Goal: Transaction & Acquisition: Register for event/course

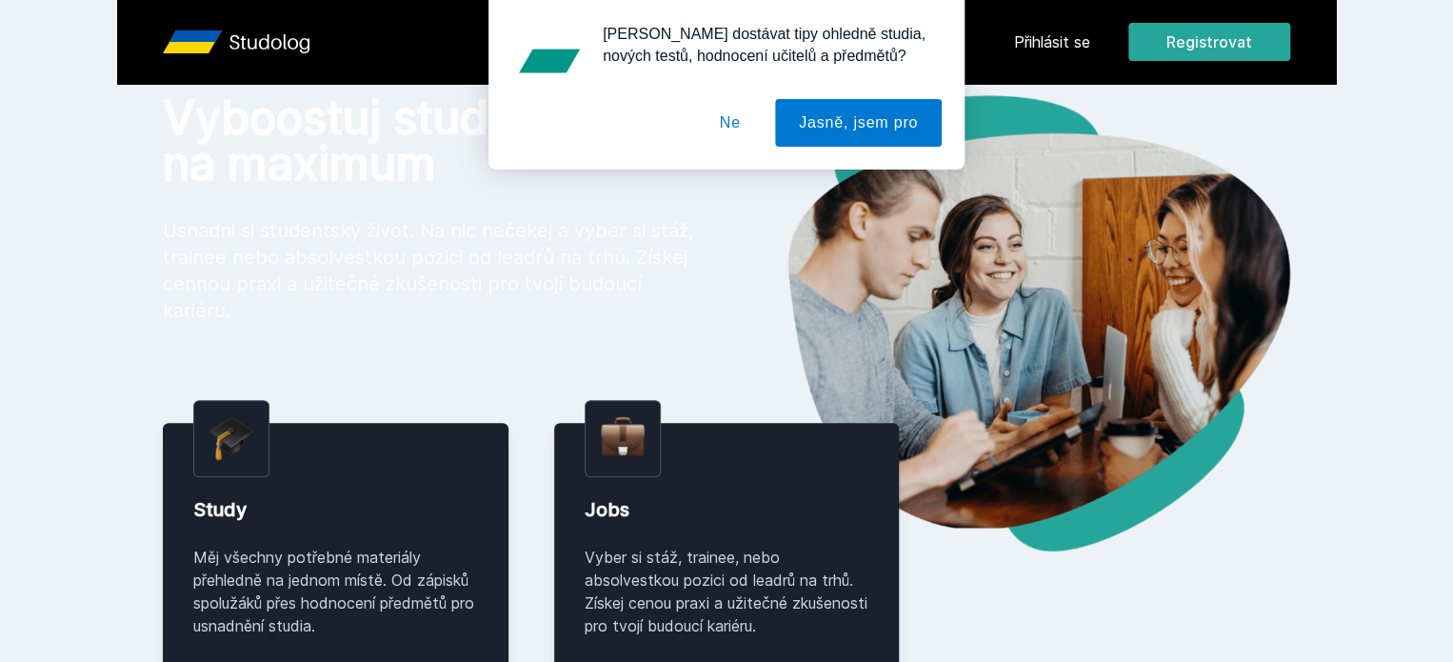
scroll to position [95, 0]
click at [1359, 35] on div "[PERSON_NAME] dostávat tipy ohledně studia, nových testů, hodnocení učitelů a p…" at bounding box center [726, 84] width 1453 height 169
click at [898, 124] on button "Jasně, jsem pro" at bounding box center [858, 123] width 167 height 48
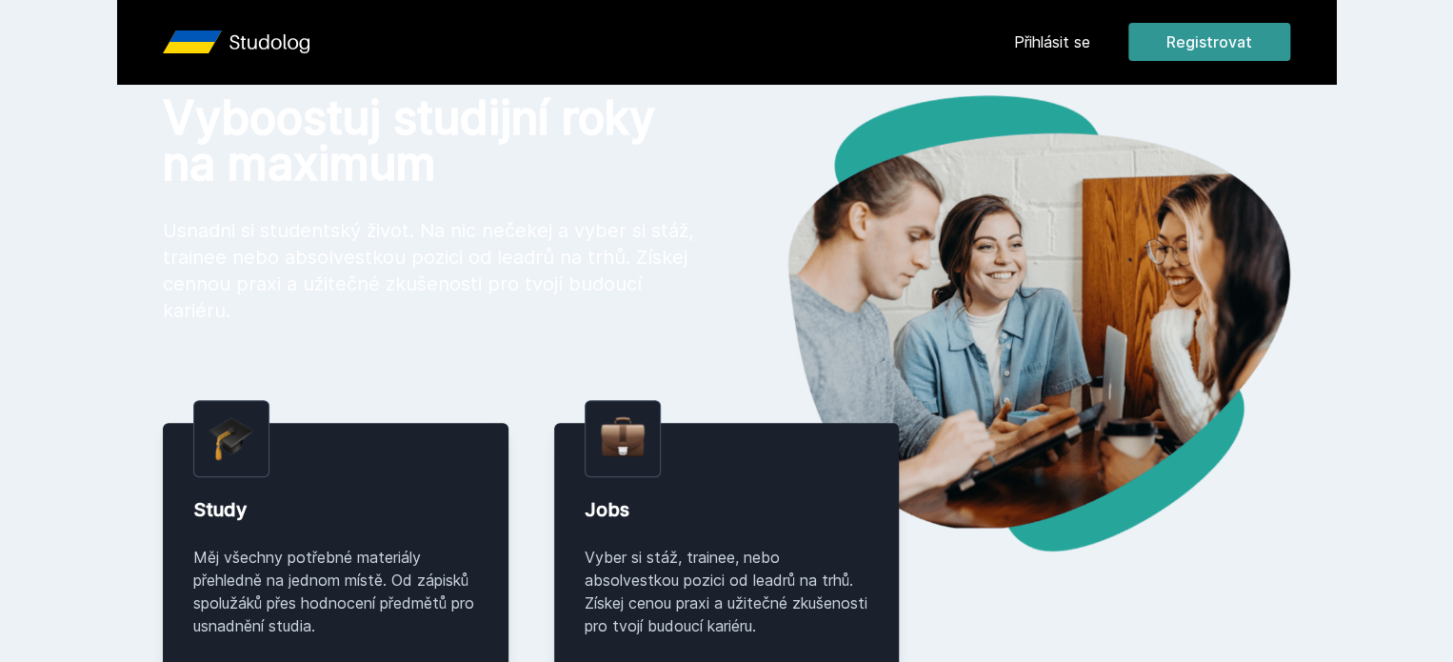
click at [1290, 50] on button "Registrovat" at bounding box center [1209, 42] width 162 height 38
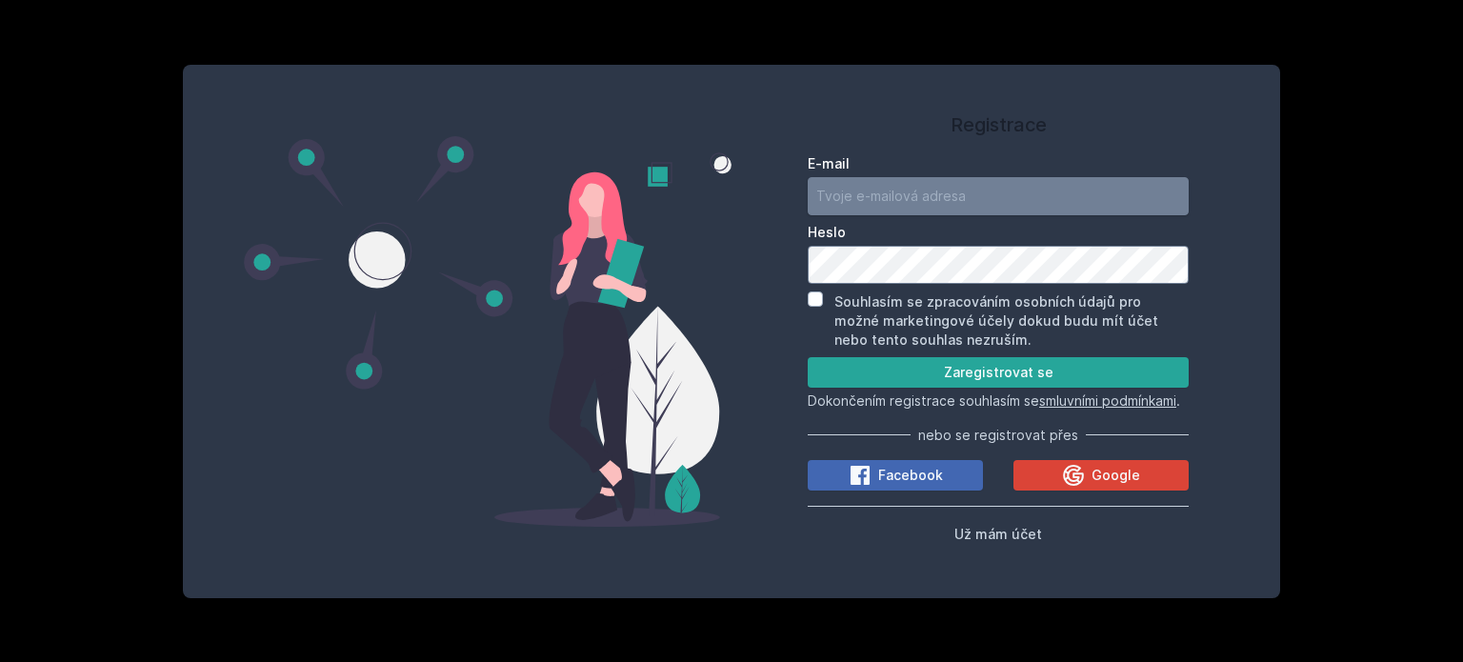
click at [925, 191] on input "E-mail" at bounding box center [997, 196] width 381 height 38
click at [909, 177] on input "E-mail" at bounding box center [997, 196] width 381 height 38
type input "d"
click at [872, 190] on input "kulk" at bounding box center [997, 196] width 381 height 38
type input "[EMAIL_ADDRESS][DOMAIN_NAME]"
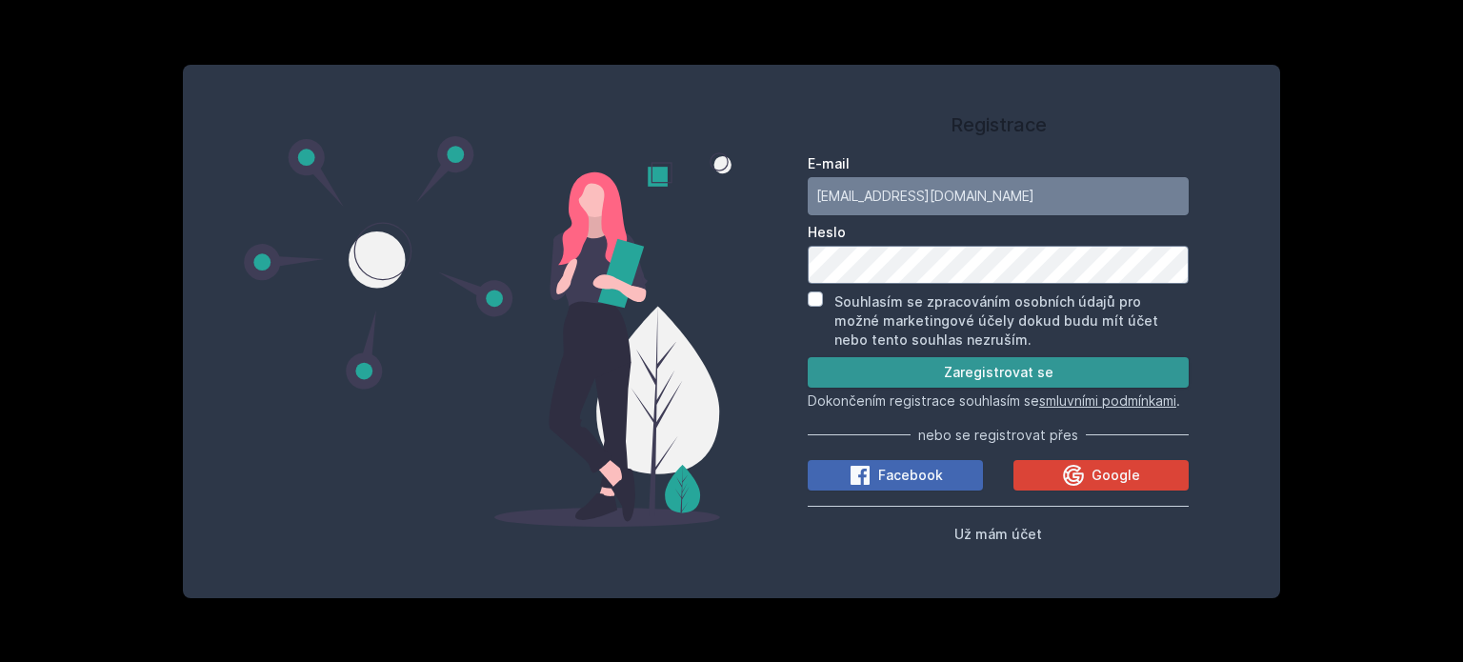
click at [983, 357] on button "Zaregistrovat se" at bounding box center [997, 372] width 381 height 30
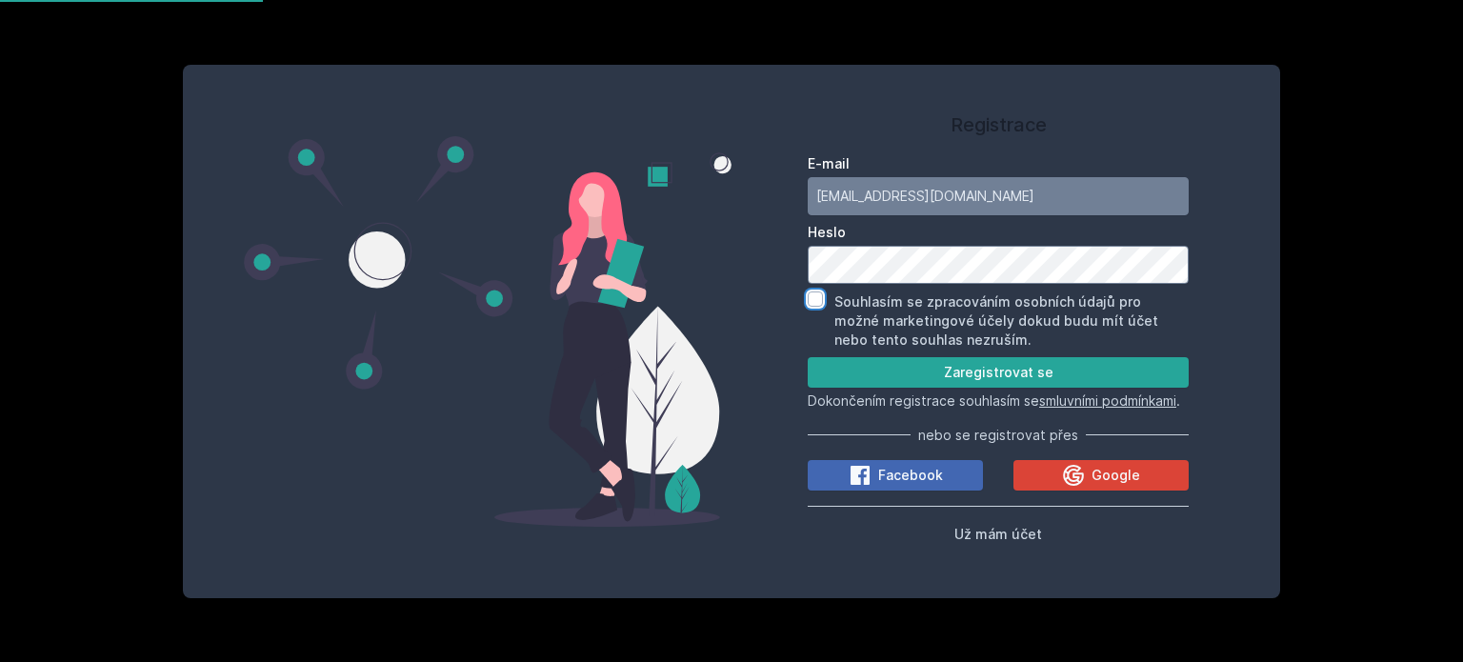
click at [815, 292] on input "Souhlasím se zpracováním osobních údajů pro možné marketingové účely dokud budu…" at bounding box center [814, 298] width 15 height 15
checkbox input "true"
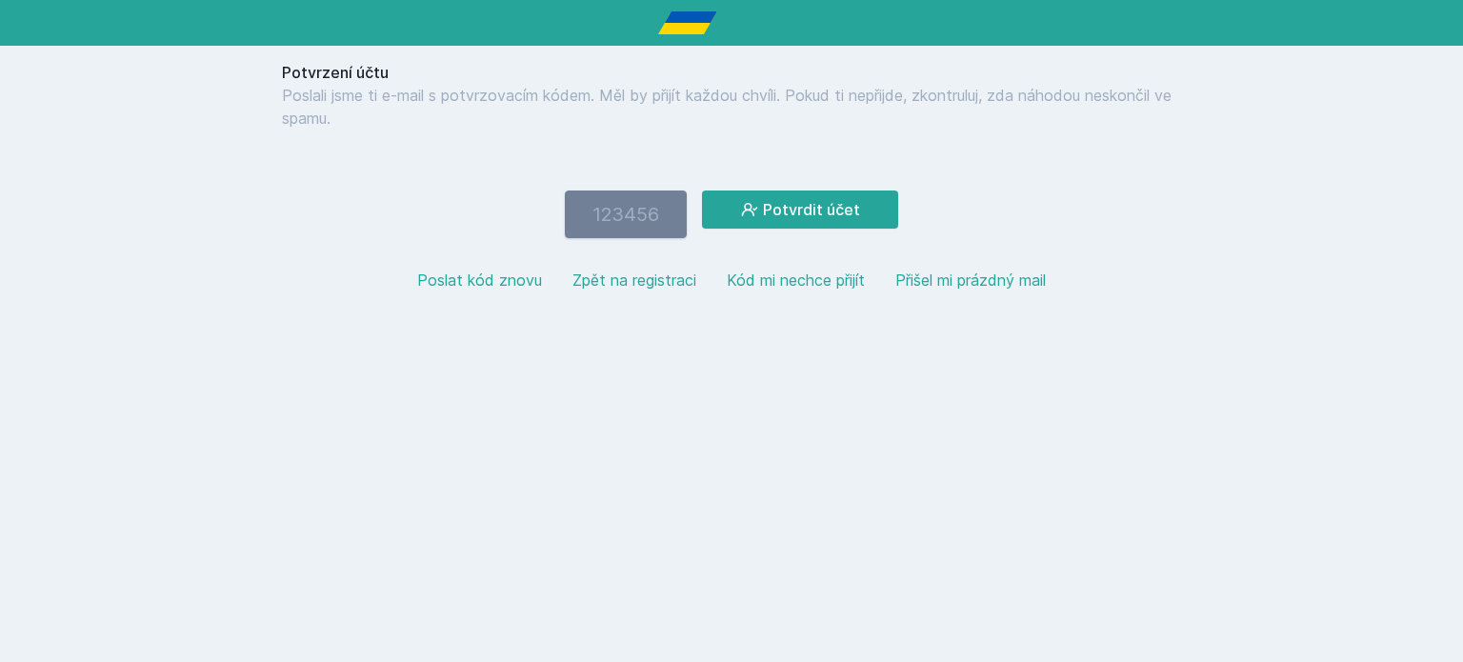
paste input "208149"
type input "208149"
click at [876, 197] on button "Potvrdit účet" at bounding box center [800, 209] width 196 height 38
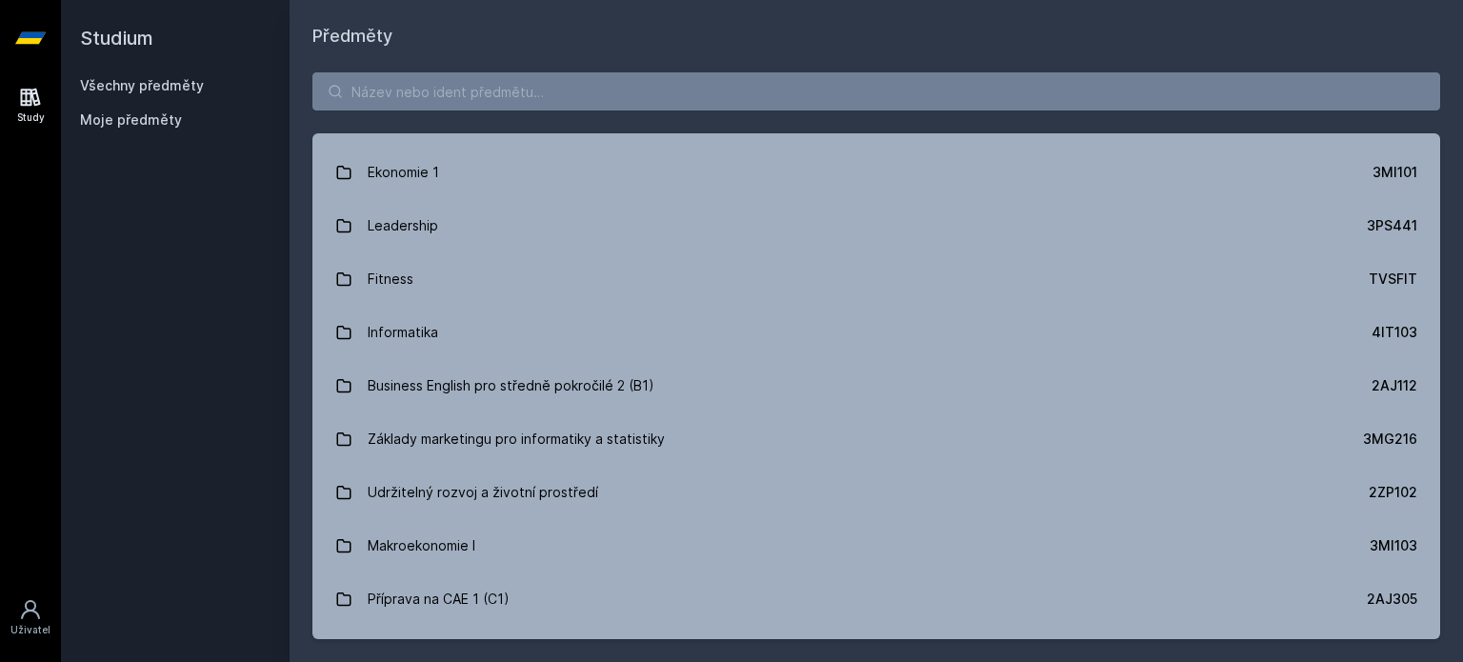
scroll to position [1750, 0]
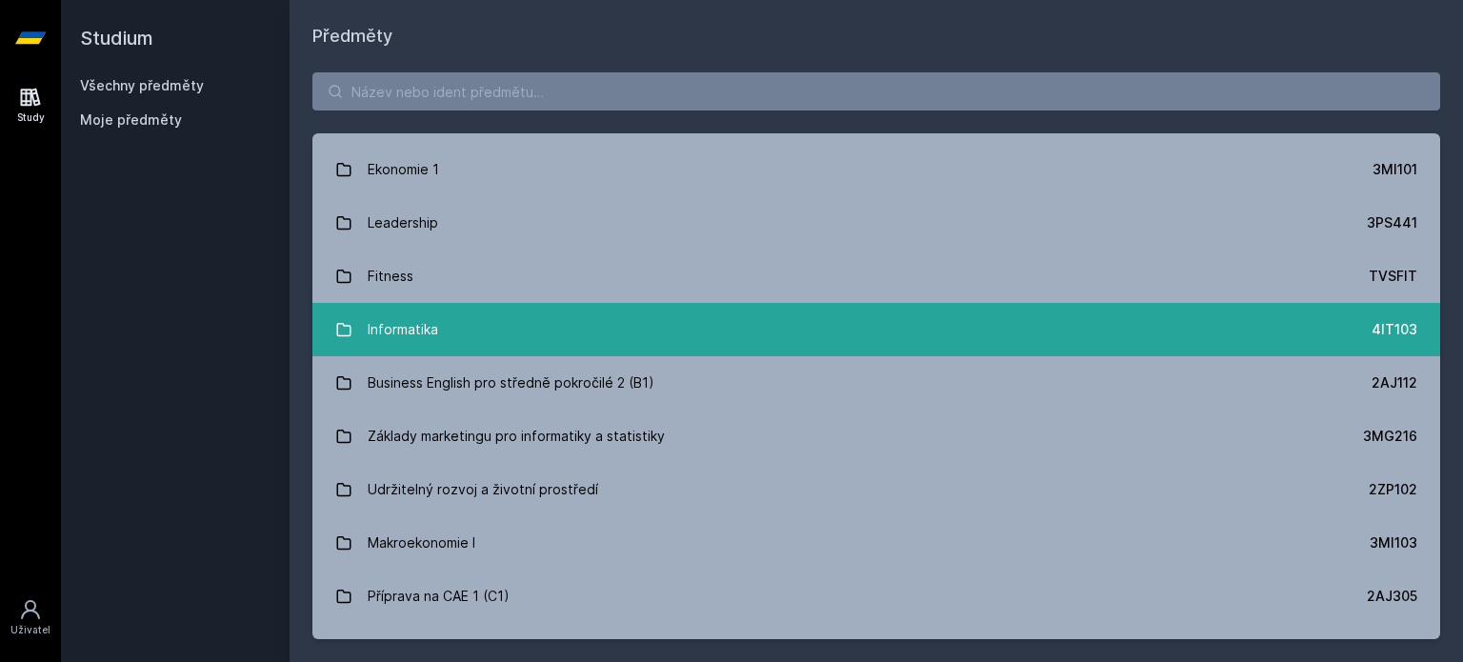
click at [535, 325] on link "Informatika 4IT103" at bounding box center [875, 329] width 1127 height 53
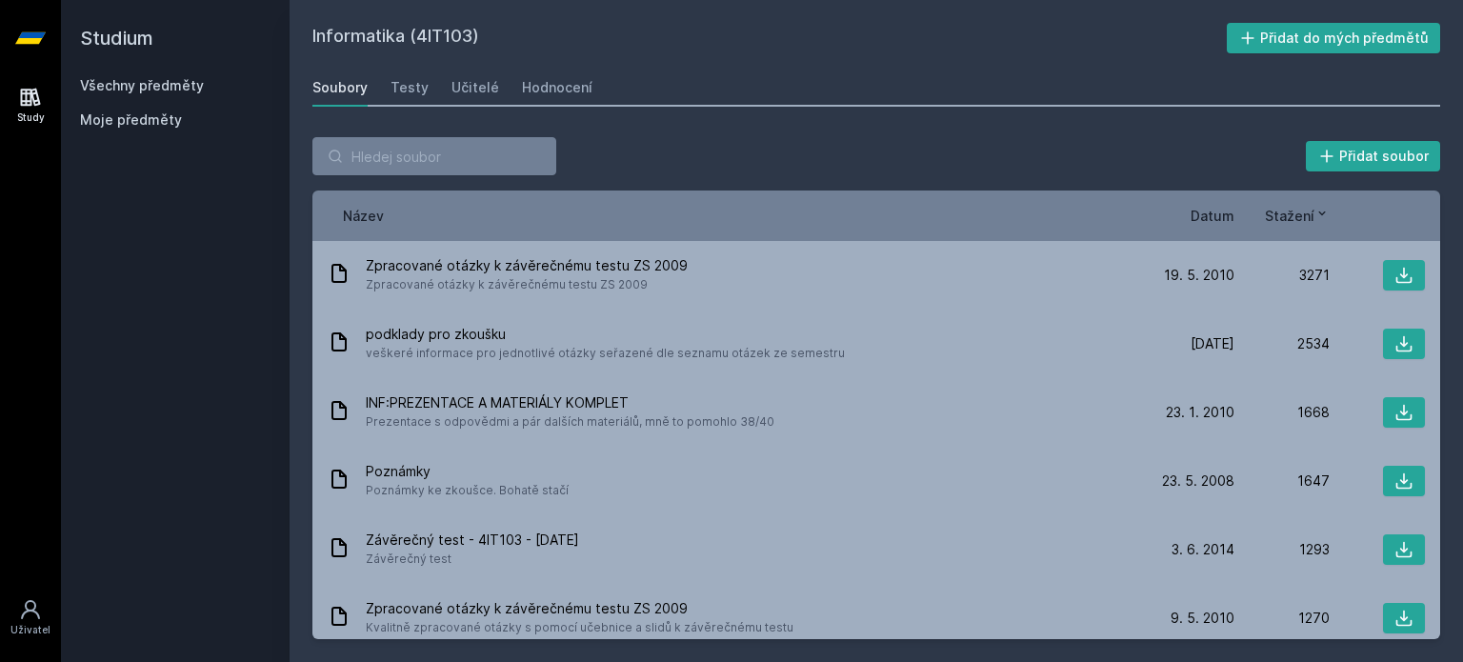
click at [150, 94] on div "Všechny předměty" at bounding box center [175, 85] width 190 height 19
click at [152, 89] on link "Všechny předměty" at bounding box center [142, 85] width 124 height 16
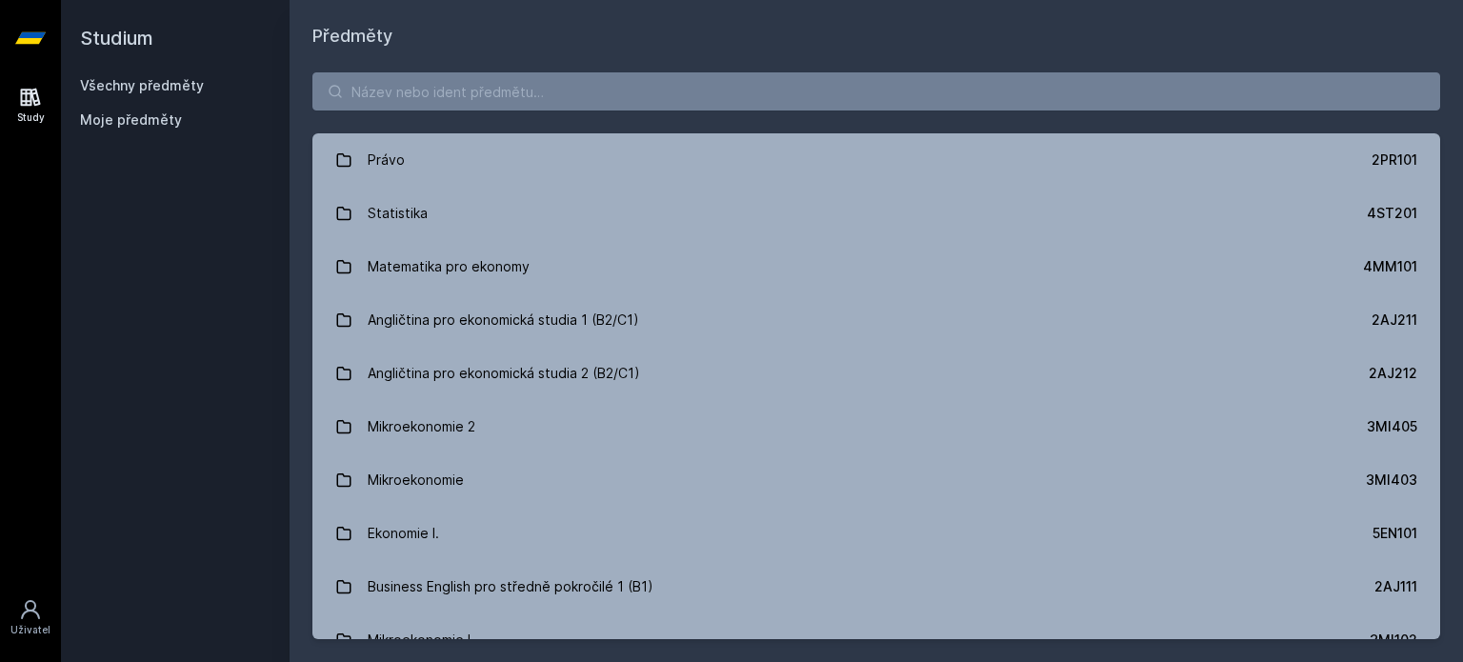
click at [153, 123] on span "Moje předměty" at bounding box center [131, 119] width 102 height 19
click at [145, 117] on span "Moje předměty" at bounding box center [131, 119] width 102 height 19
click at [20, 605] on icon at bounding box center [30, 609] width 23 height 23
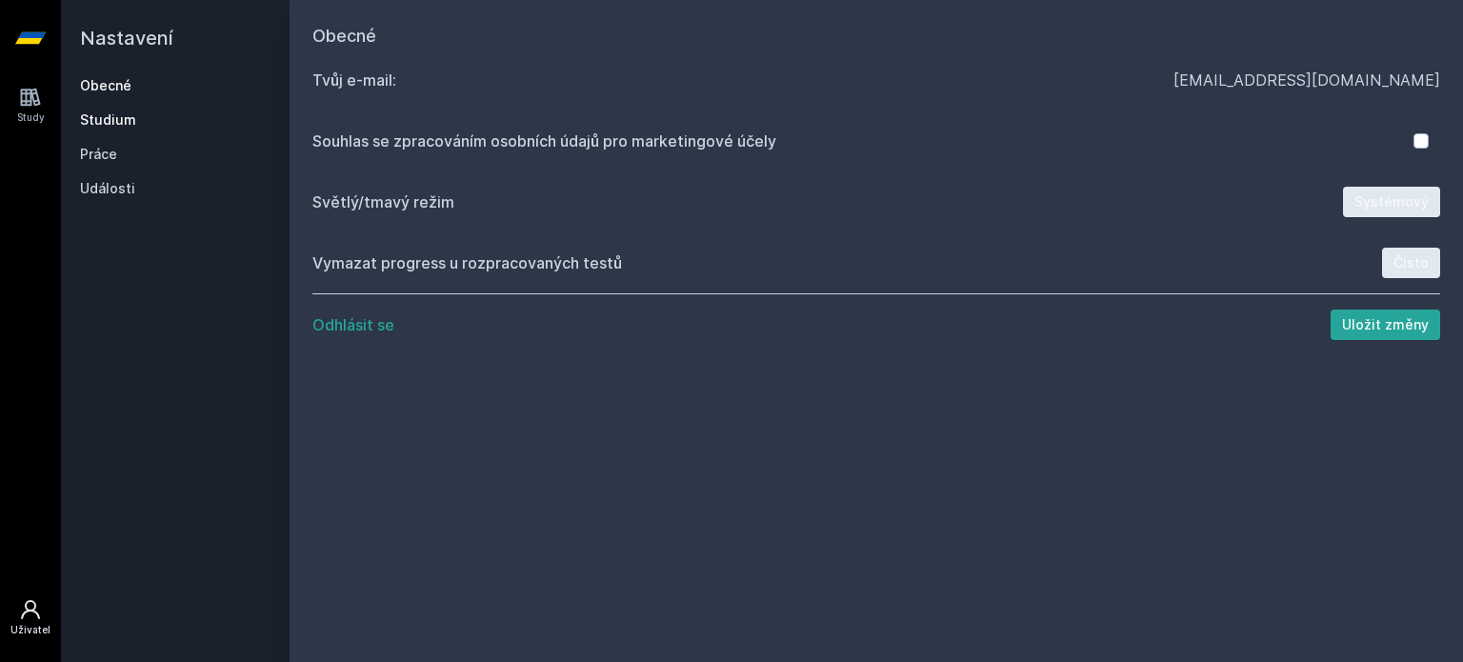
click at [120, 121] on link "Studium" at bounding box center [175, 119] width 190 height 19
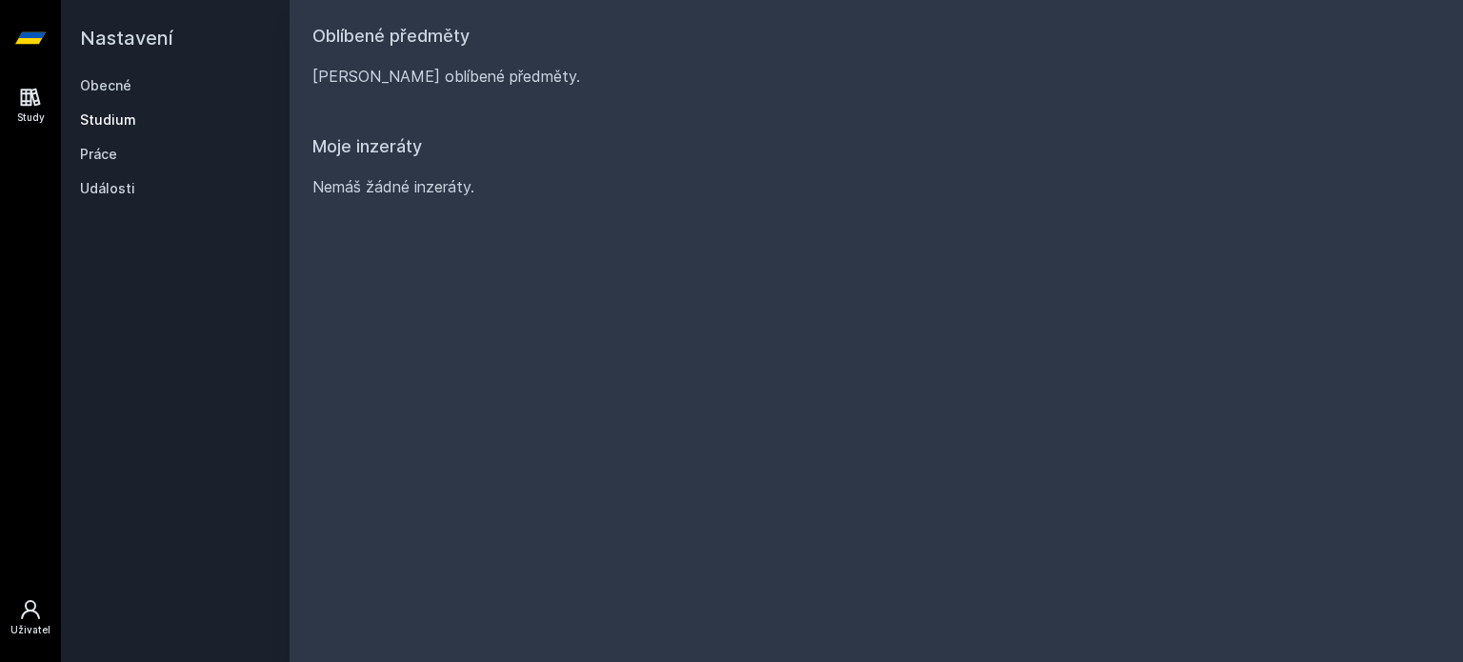
click at [27, 100] on icon at bounding box center [31, 98] width 20 height 18
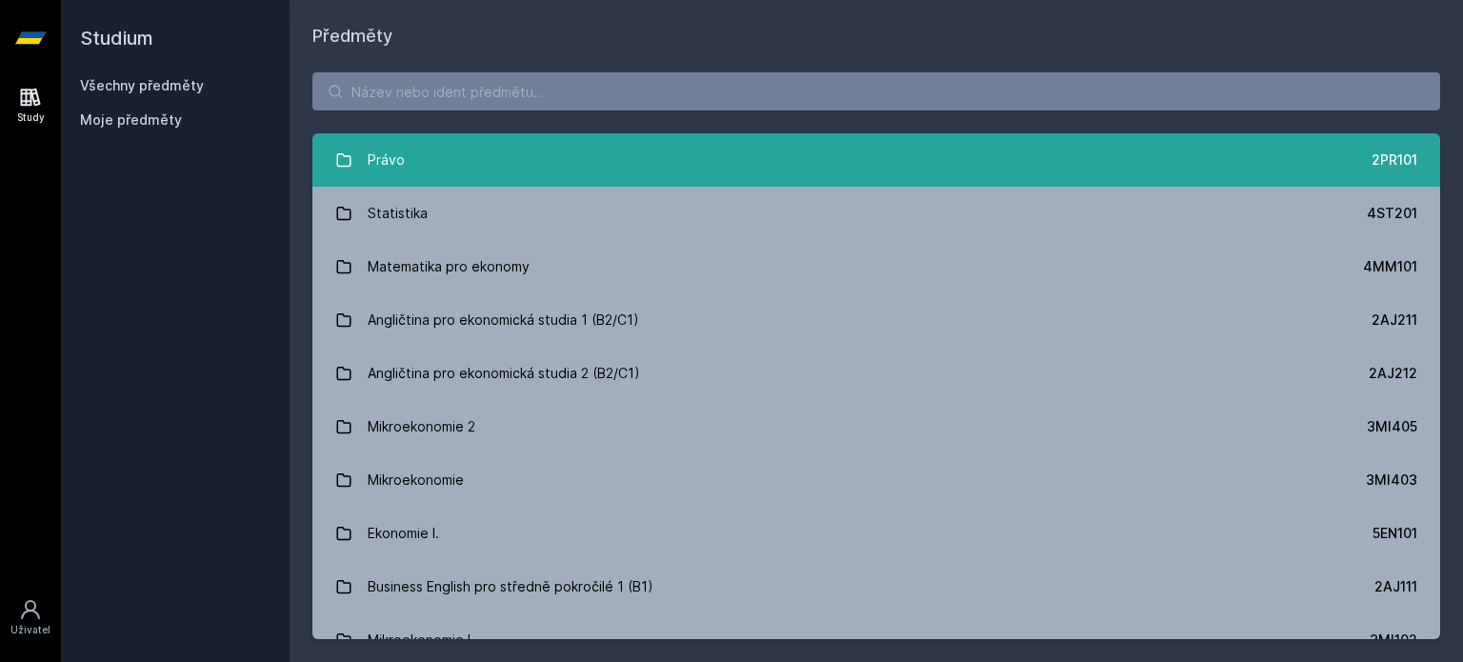
click at [428, 163] on link "Právo 2PR101" at bounding box center [875, 159] width 1127 height 53
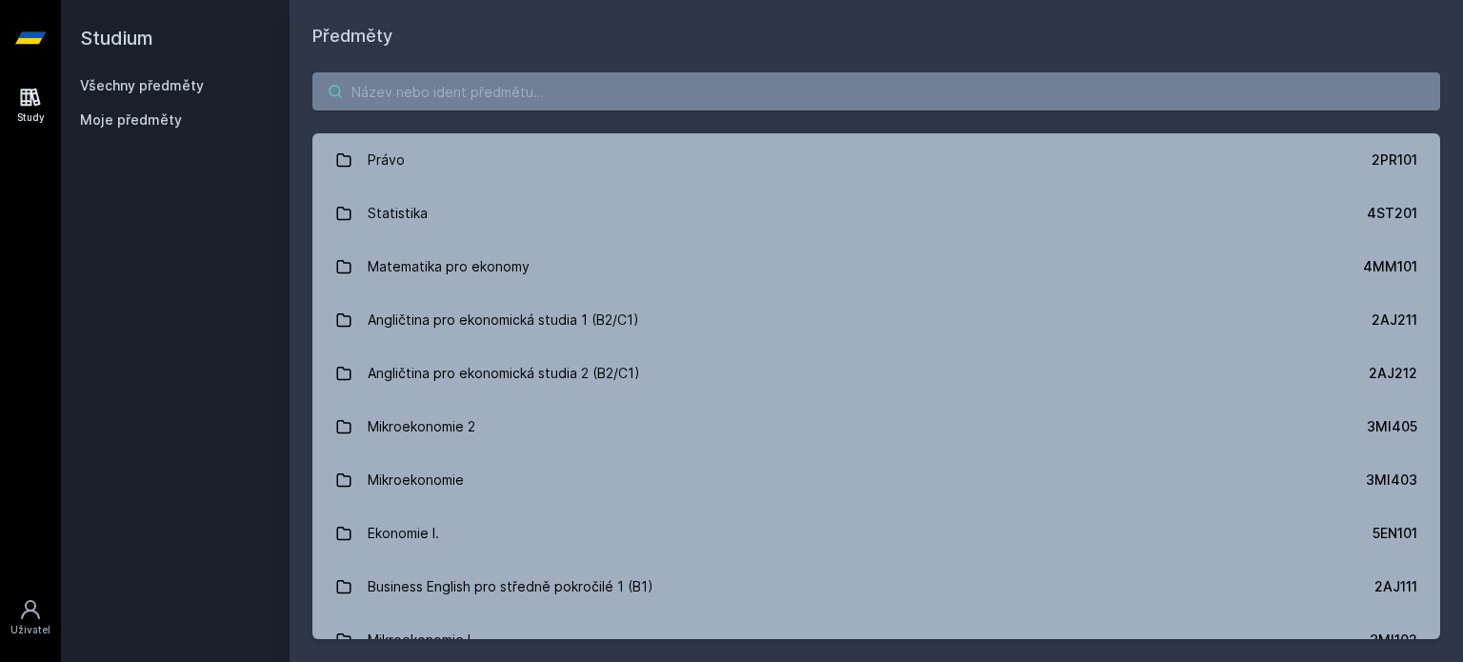
click at [396, 83] on input "search" at bounding box center [875, 91] width 1127 height 38
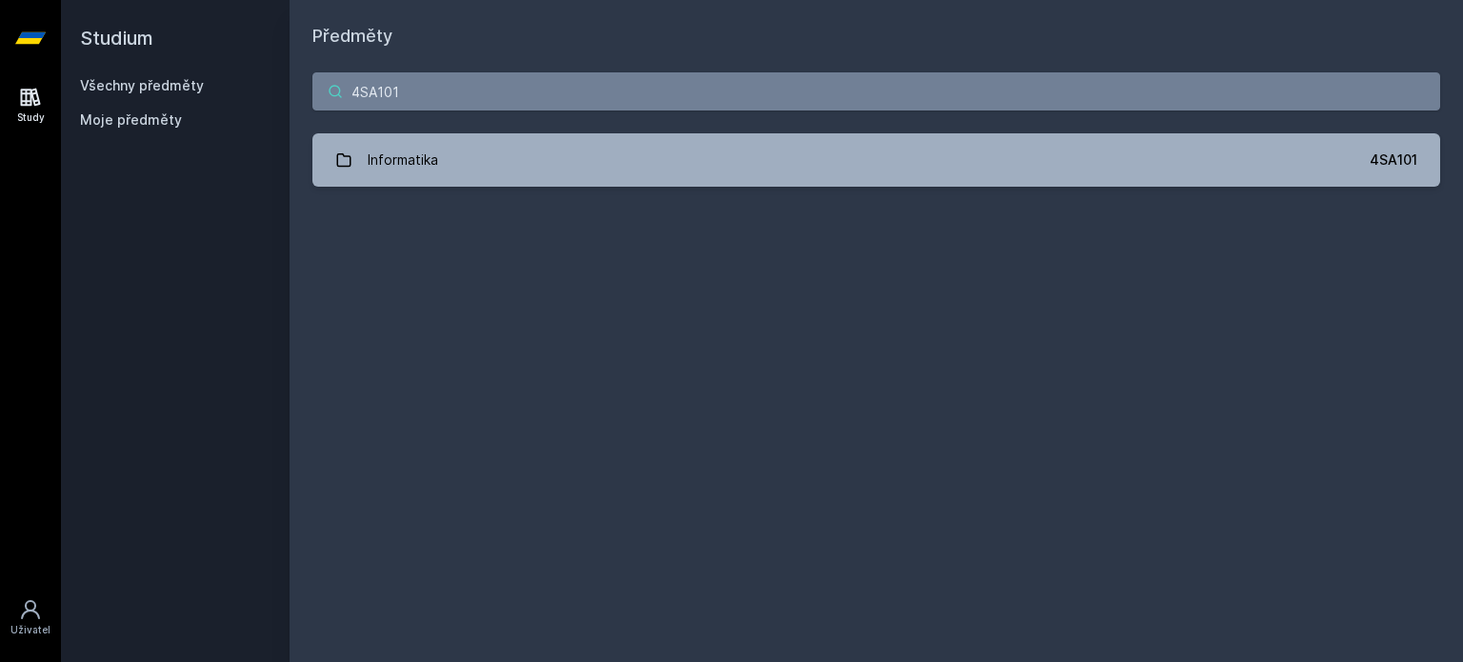
type input "4SA101"
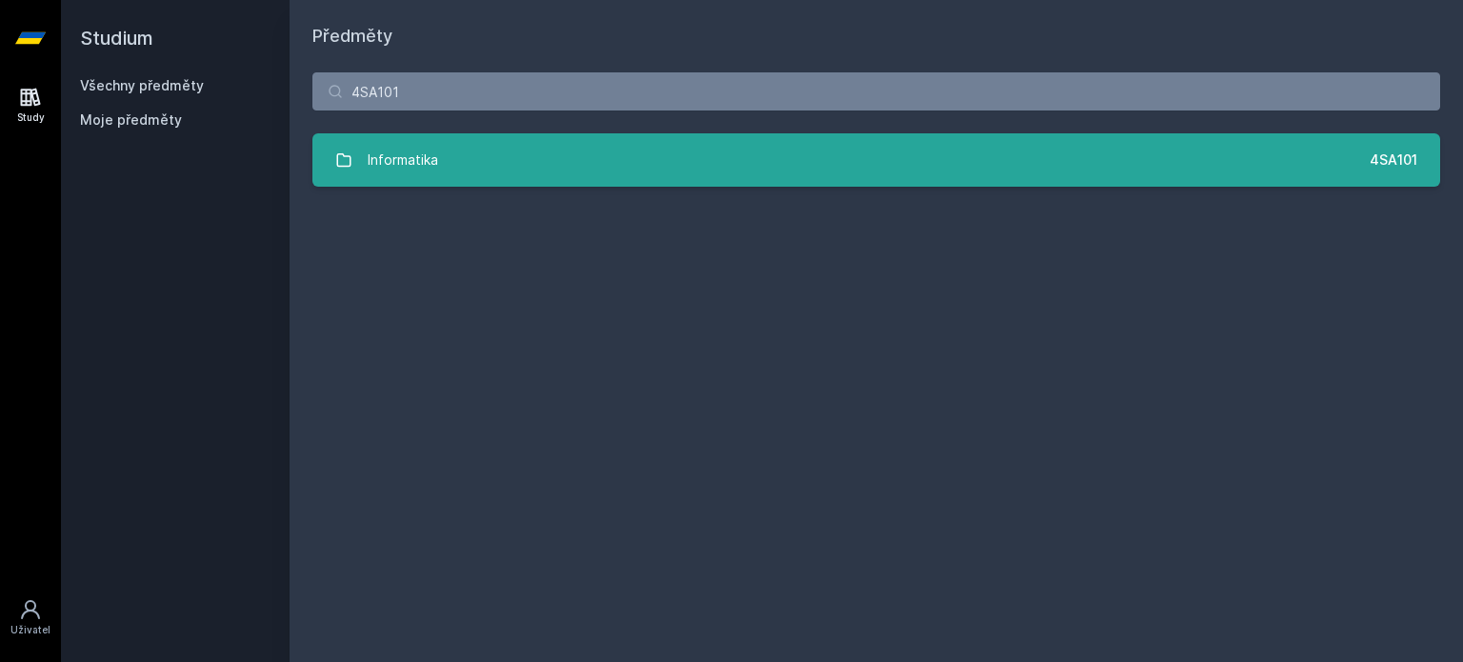
drag, startPoint x: 834, startPoint y: 192, endPoint x: 834, endPoint y: 176, distance: 16.2
click at [834, 176] on div "4SA101 Informatika 4SA101 Jejda, něco se pokazilo." at bounding box center [875, 130] width 1173 height 160
click at [834, 176] on link "Informatika 4SA101" at bounding box center [875, 159] width 1127 height 53
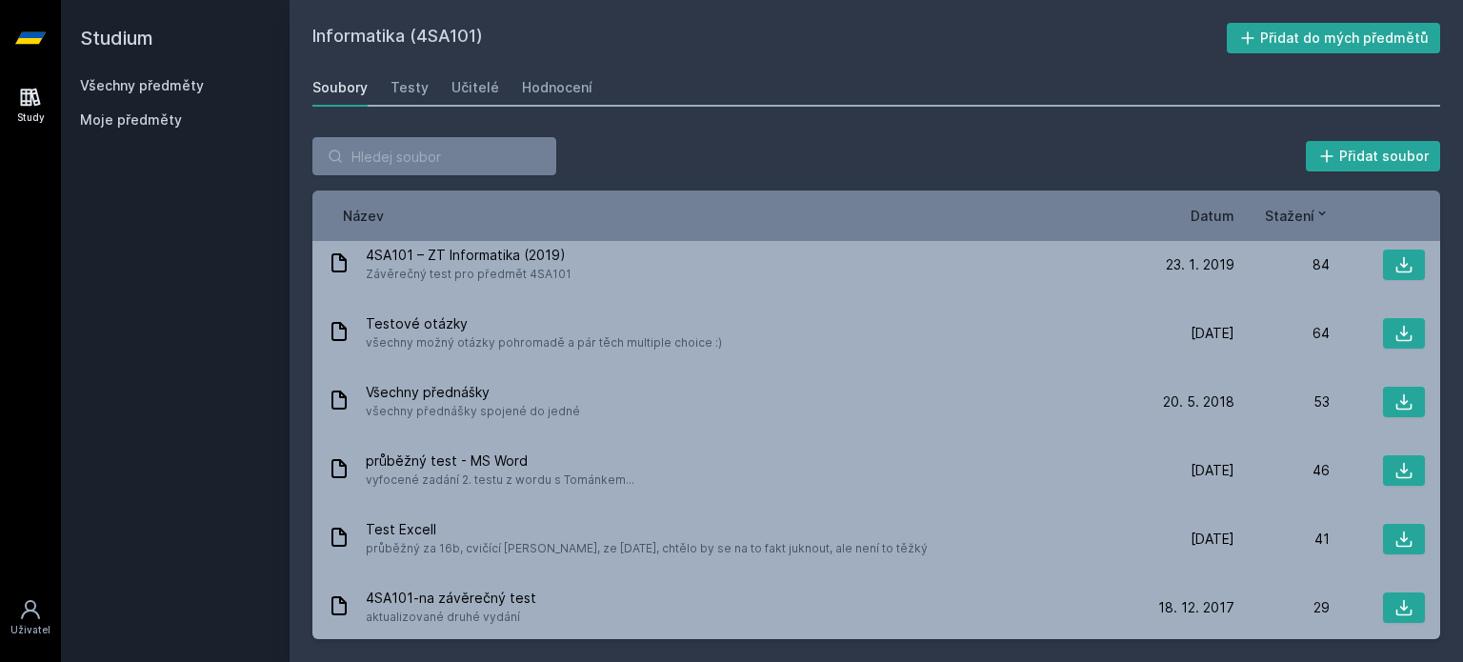
scroll to position [373, 0]
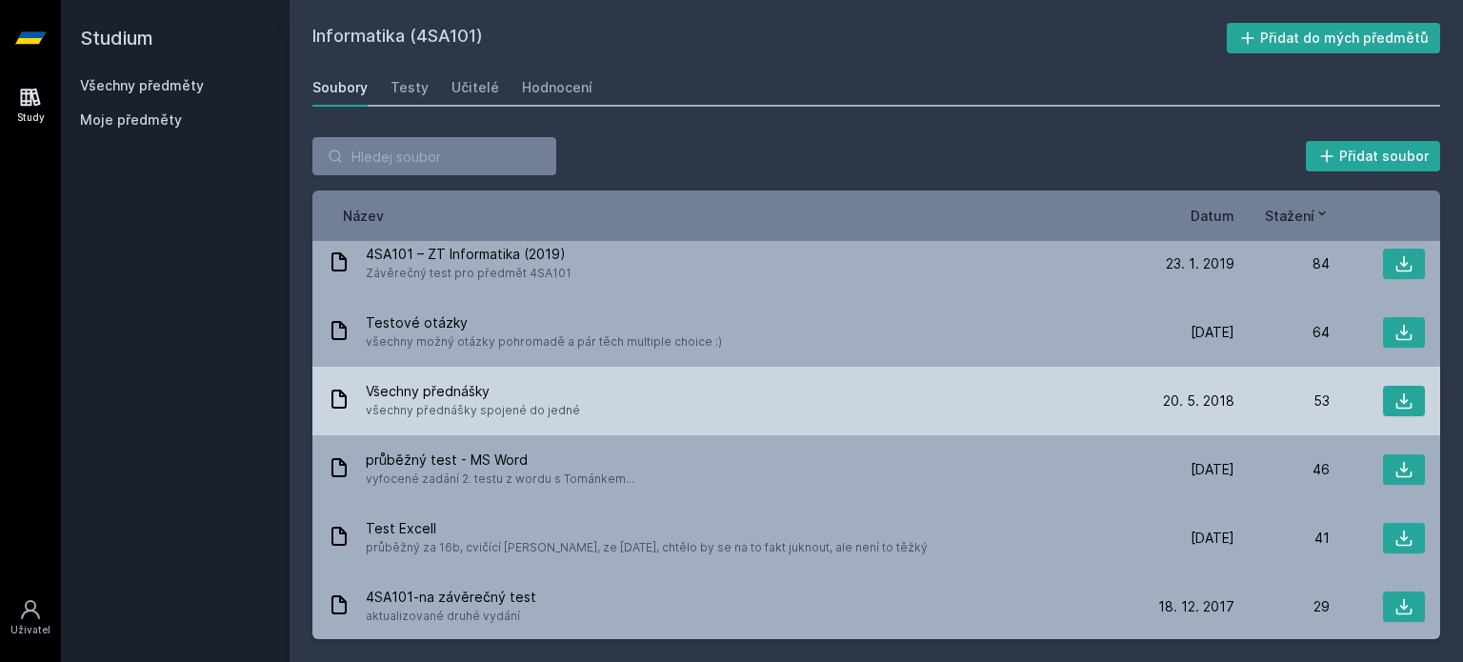
click at [613, 412] on div "Všechny přednášky všechny přednášky spojené do jedné" at bounding box center [733, 401] width 811 height 38
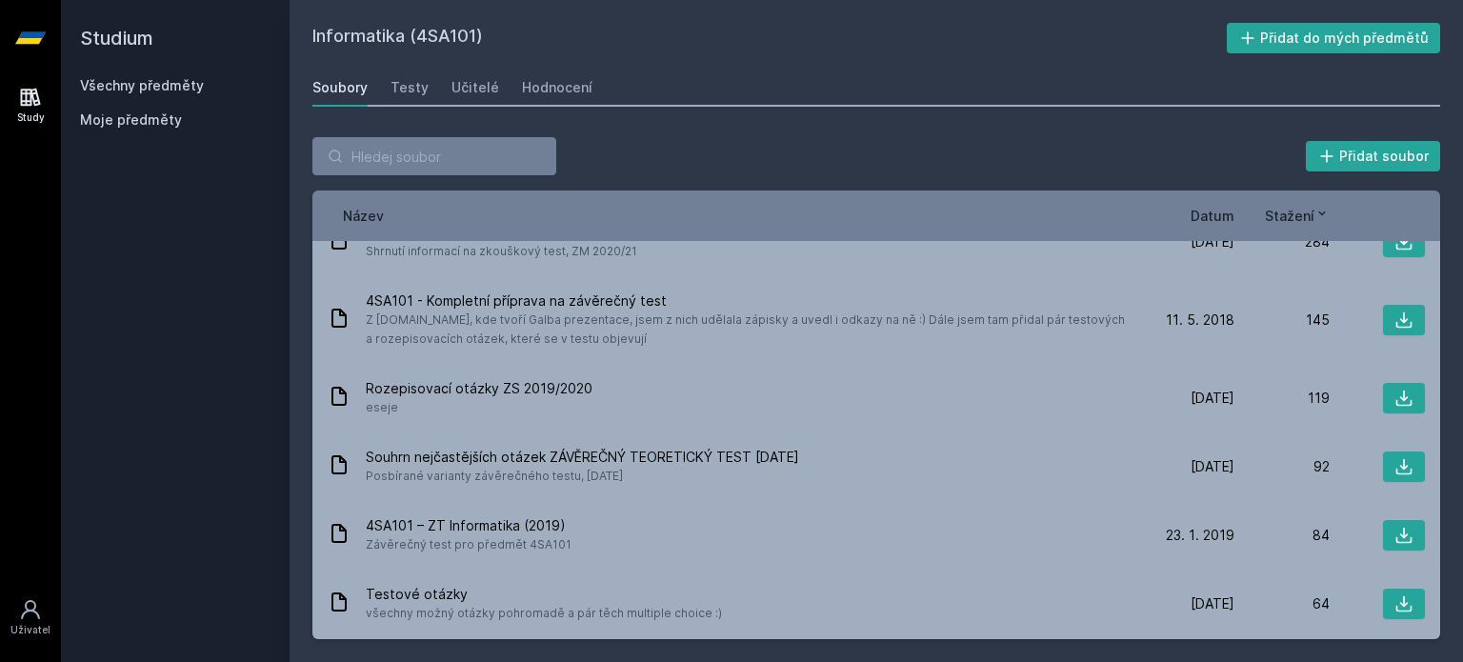
scroll to position [0, 0]
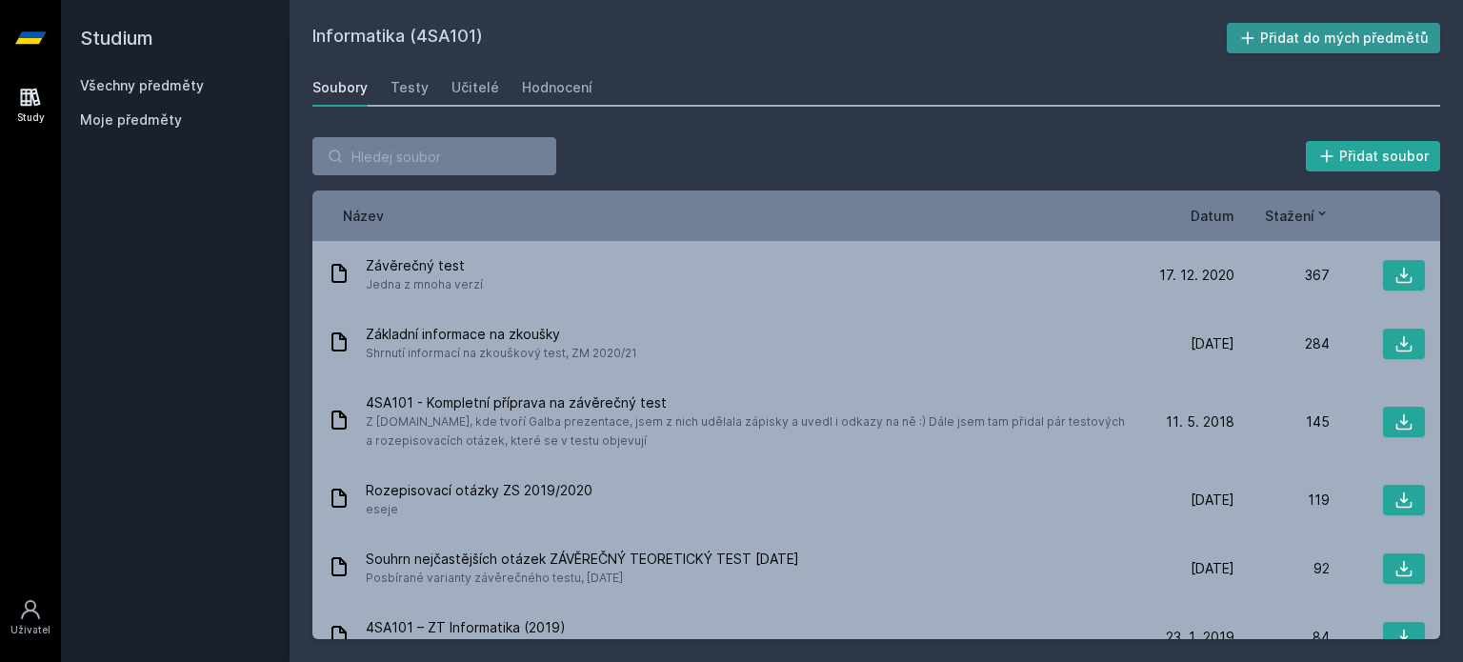
click at [1284, 30] on button "Přidat do mých předmětů" at bounding box center [1333, 38] width 214 height 30
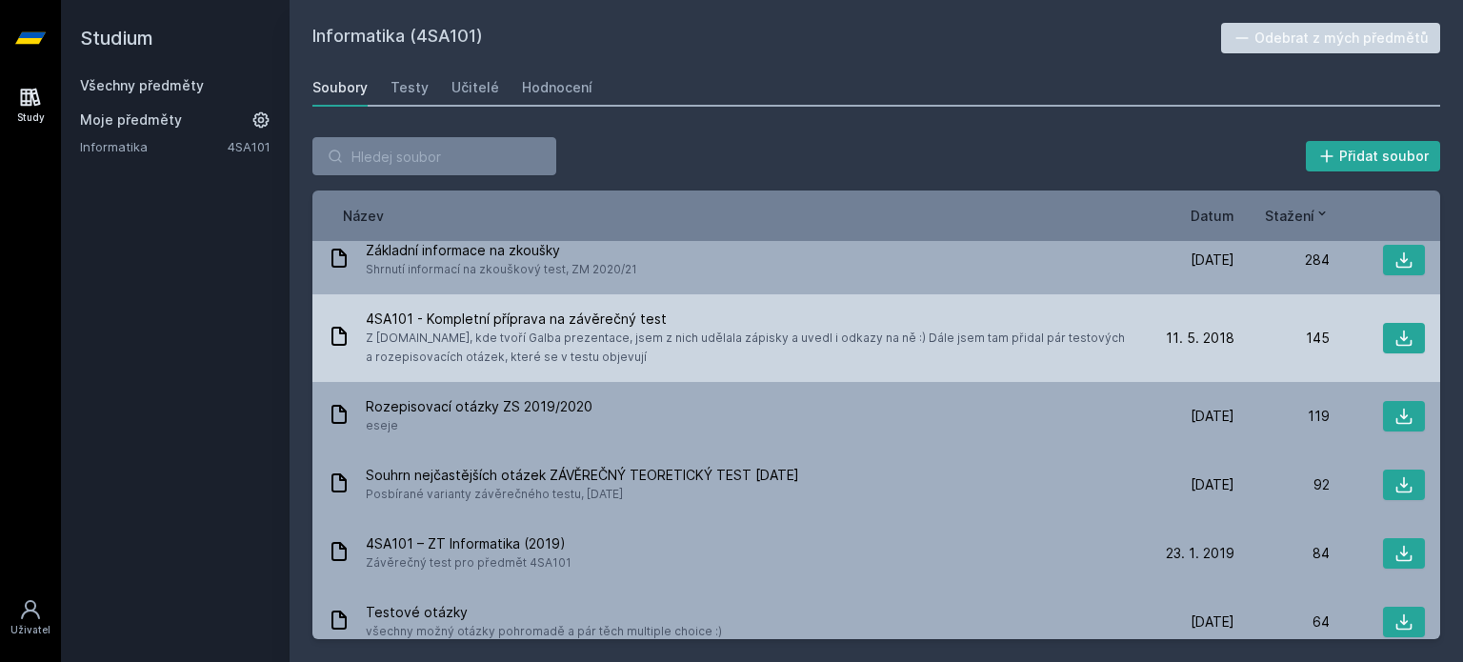
scroll to position [93, 0]
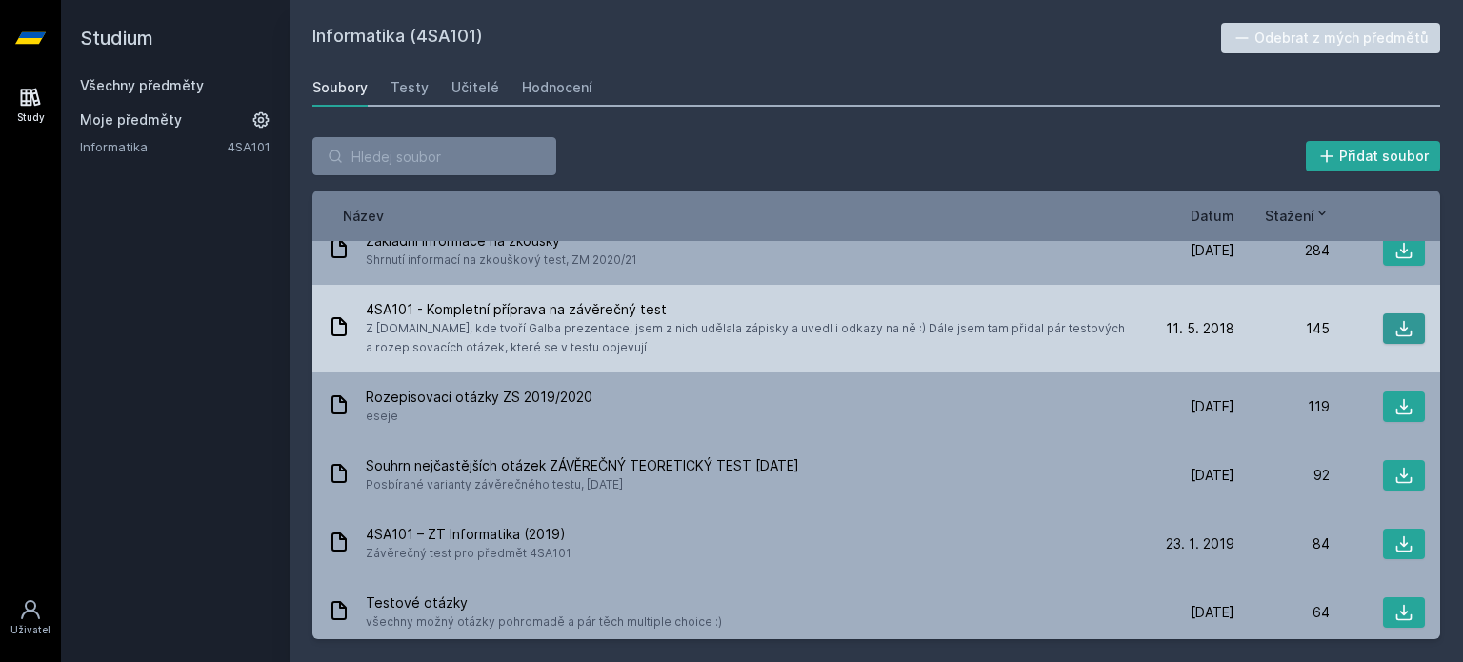
click at [1394, 327] on icon at bounding box center [1403, 328] width 19 height 19
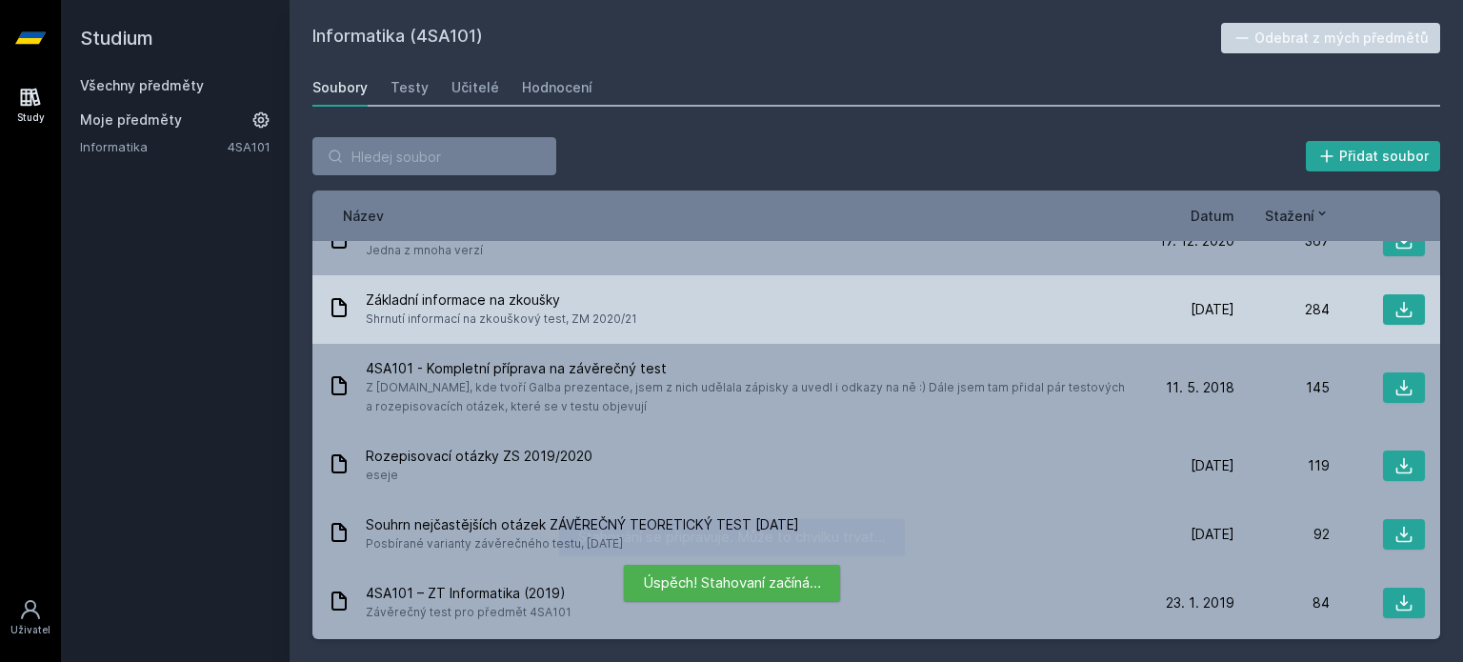
scroll to position [30, 0]
